Goal: Entertainment & Leisure: Consume media (video, audio)

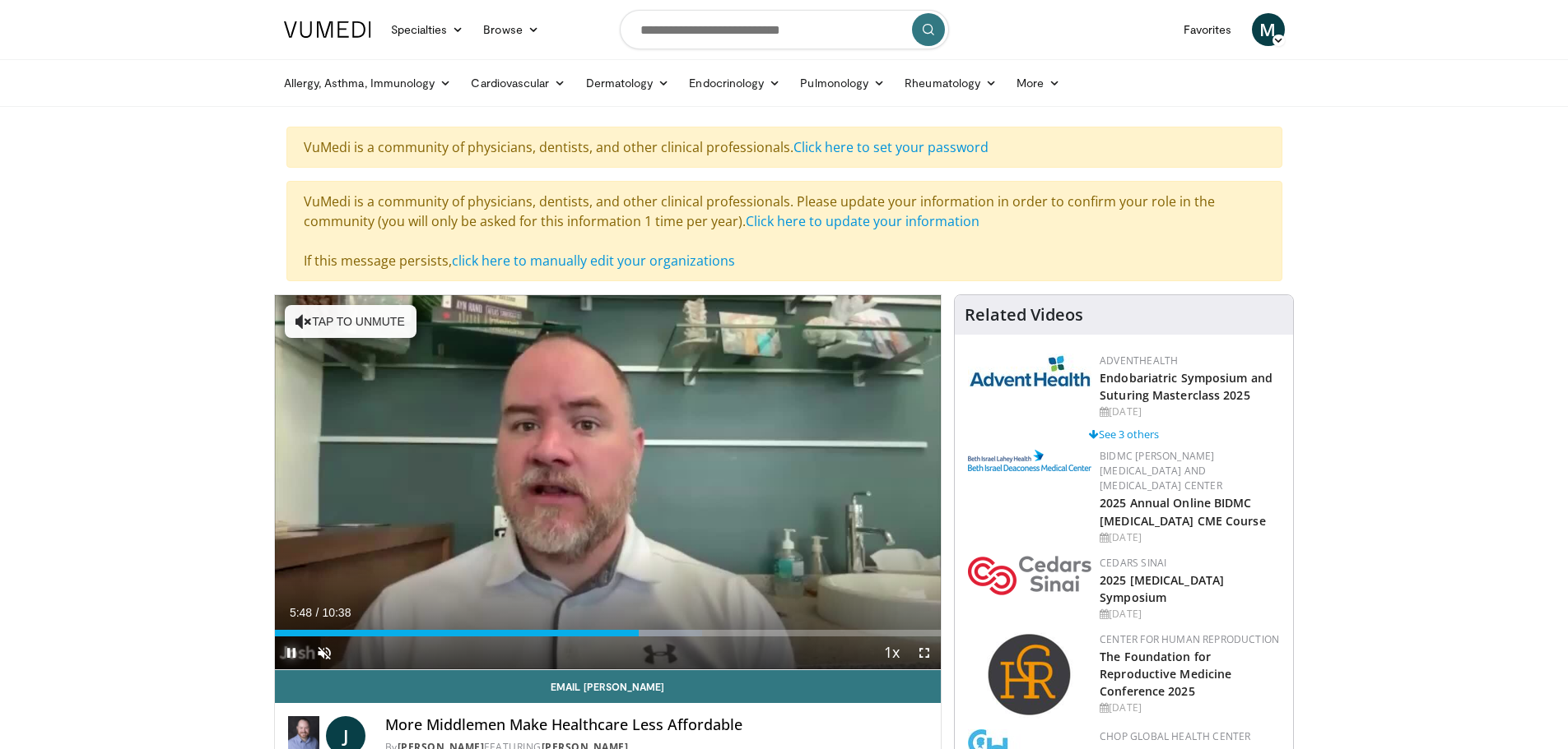
click at [295, 638] on span "Video Player" at bounding box center [291, 653] width 33 height 33
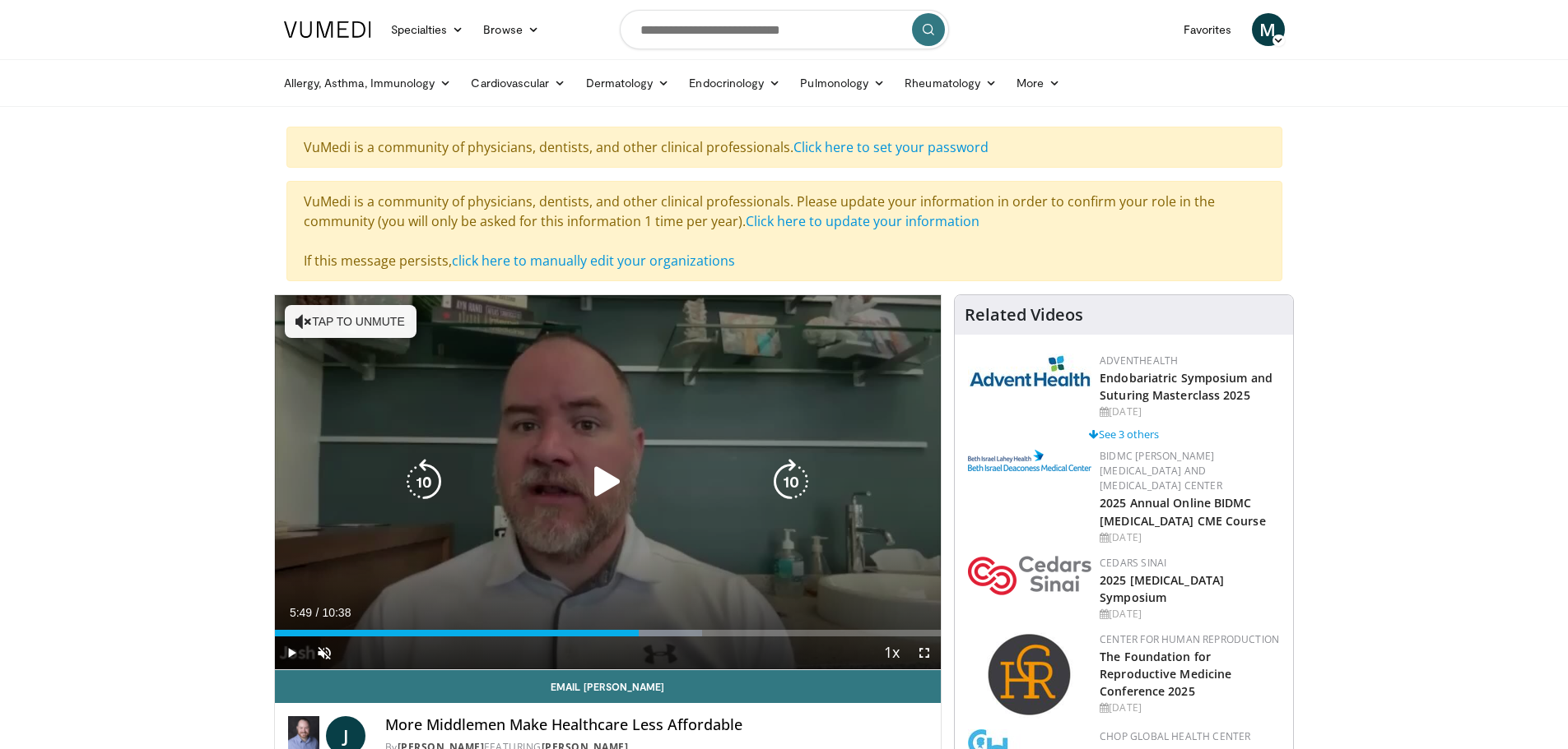
click at [608, 487] on icon "Video Player" at bounding box center [608, 482] width 46 height 46
click at [372, 324] on button "Tap to unmute" at bounding box center [350, 322] width 131 height 33
